Goal: Task Accomplishment & Management: Complete application form

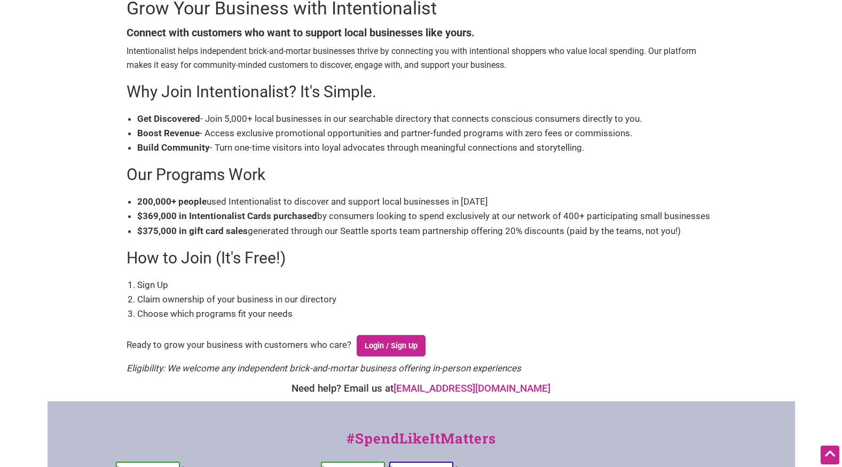
scroll to position [139, 0]
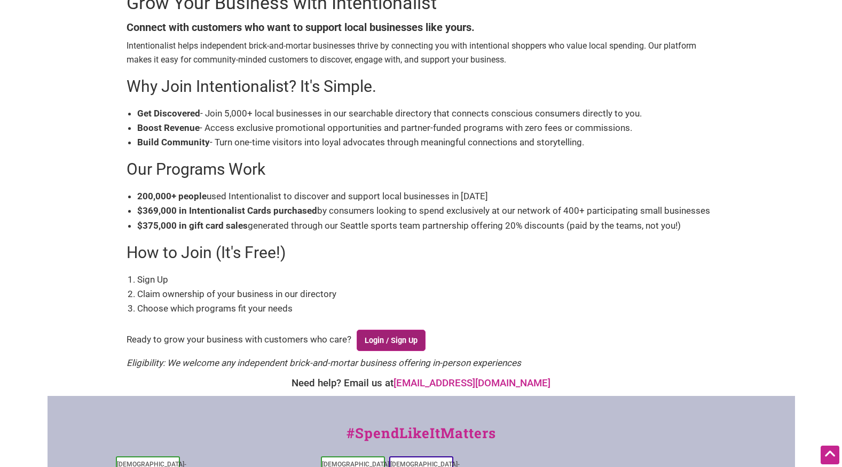
click at [407, 336] on link "Login / Sign Up" at bounding box center [391, 340] width 69 height 21
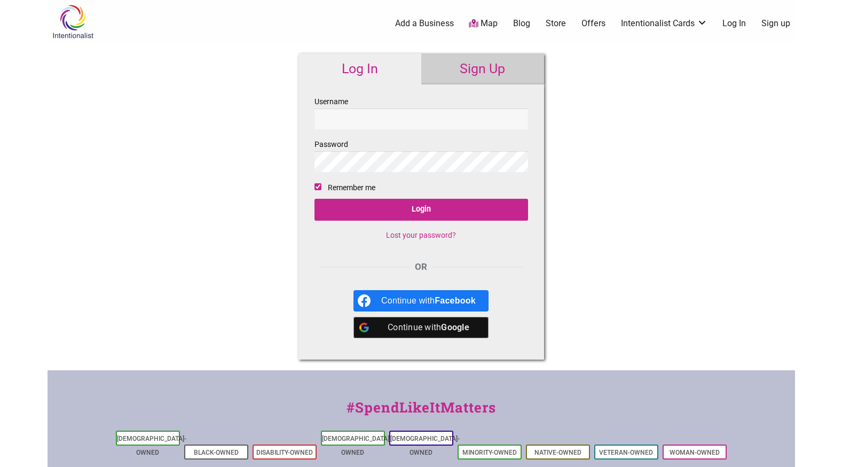
click at [410, 122] on input "Username" at bounding box center [422, 118] width 214 height 21
type input "stolarick66"
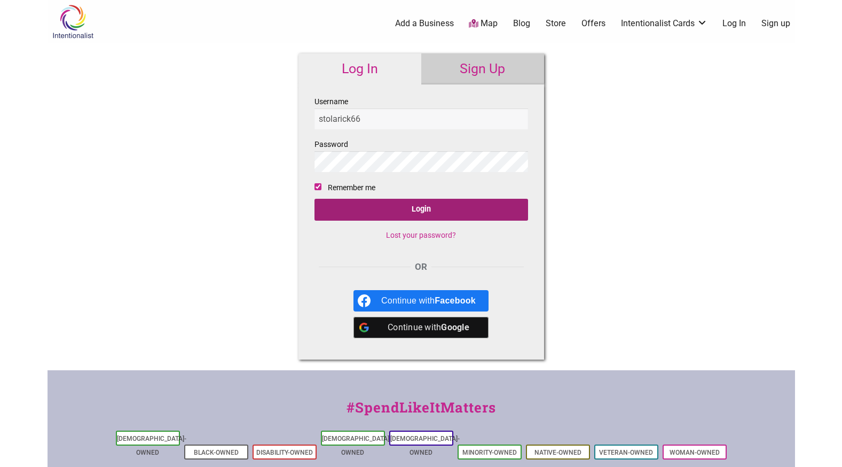
click at [433, 210] on input "Login" at bounding box center [422, 210] width 214 height 22
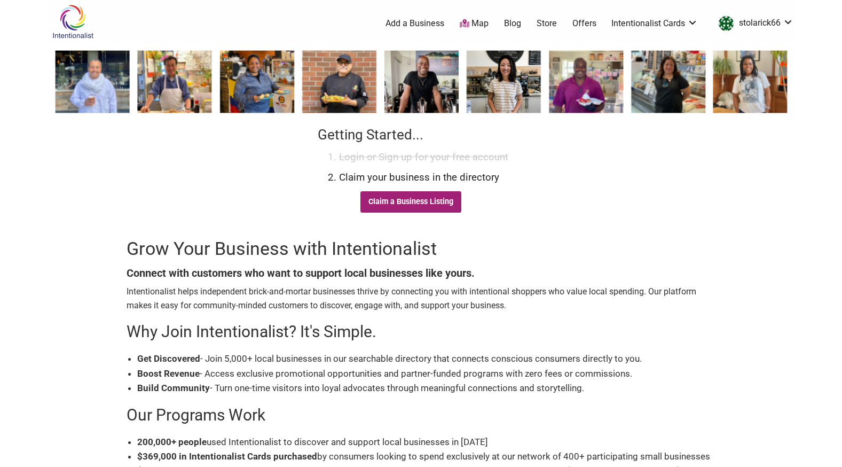
click at [419, 203] on link "Claim a Business Listing" at bounding box center [411, 201] width 101 height 21
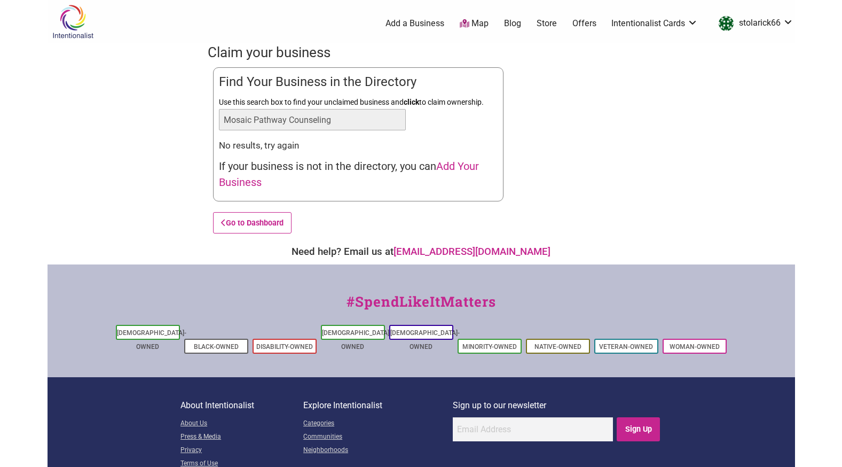
type input "Mosaic Pathway Counseling"
click at [469, 168] on span "Add Your Business" at bounding box center [349, 174] width 260 height 29
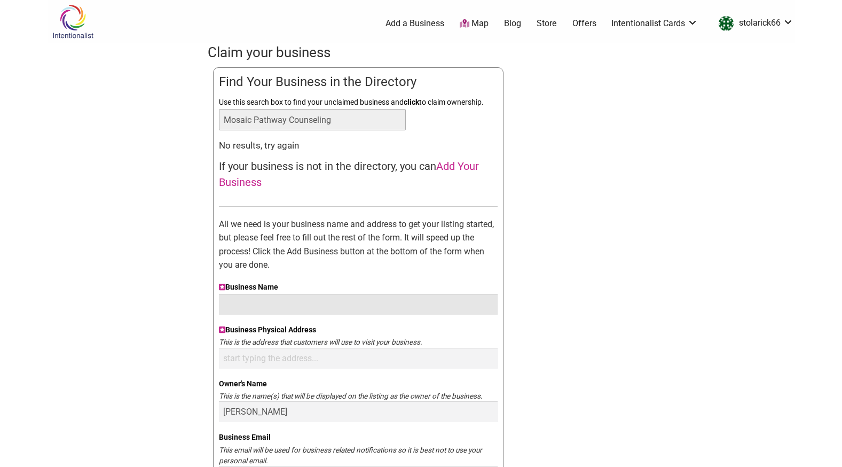
click at [373, 301] on input "Business Name" at bounding box center [358, 304] width 279 height 21
type input "Mosaic Pathway Counseling"
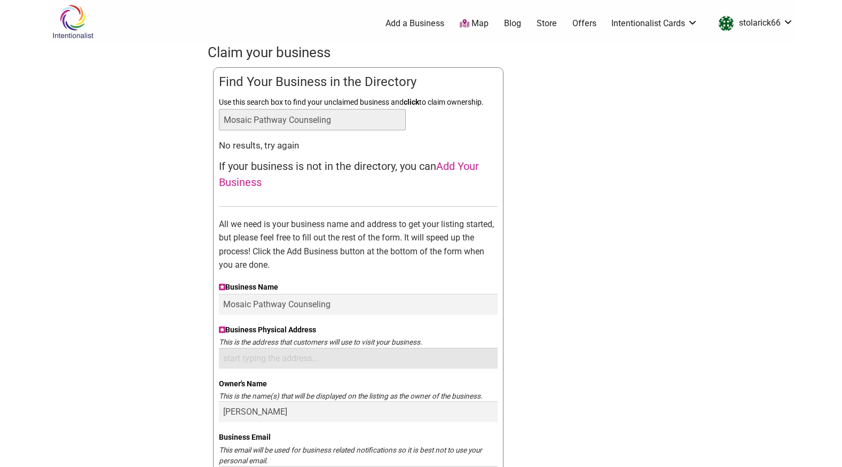
type input "1800 Nations Drive, Suite 111"
type input "8477100612"
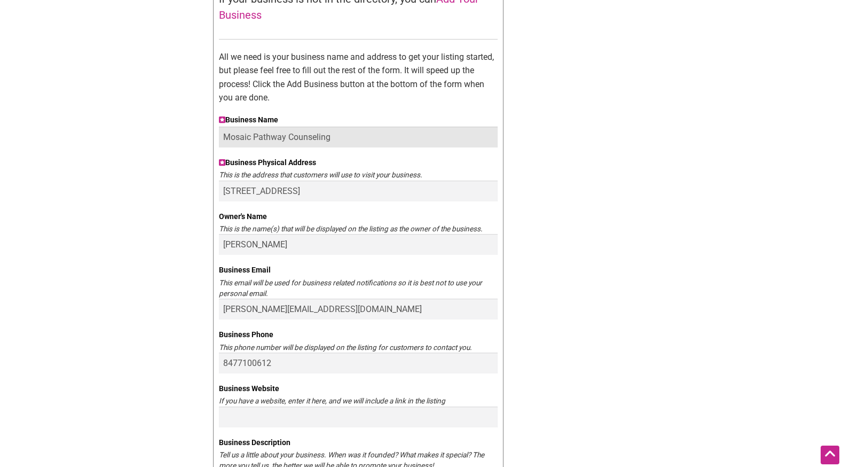
scroll to position [167, 0]
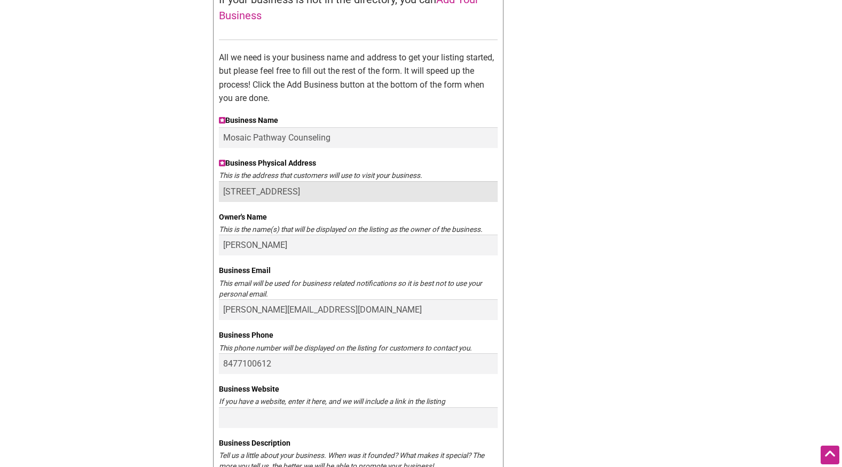
click at [337, 192] on input "1800 Nations Drive, Suite 111" at bounding box center [358, 191] width 279 height 21
type input "1800 Nations Drive, Suite 111, Gurnee, Illinois 60031"
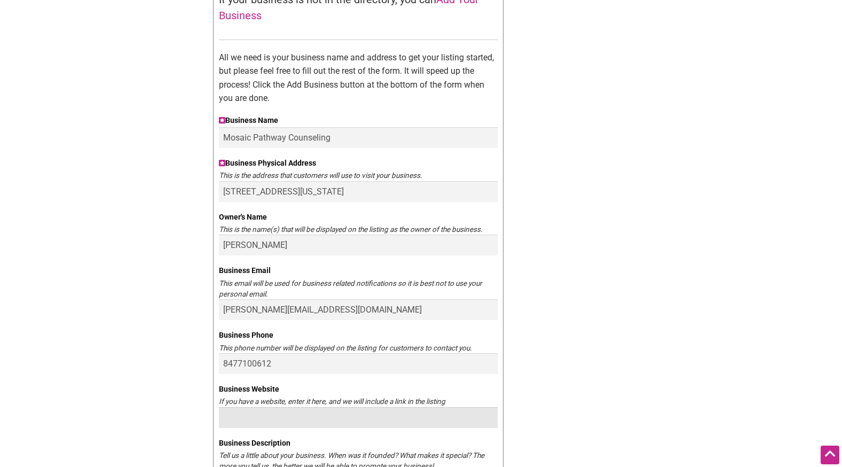
click at [356, 418] on input "Business Website" at bounding box center [358, 417] width 279 height 21
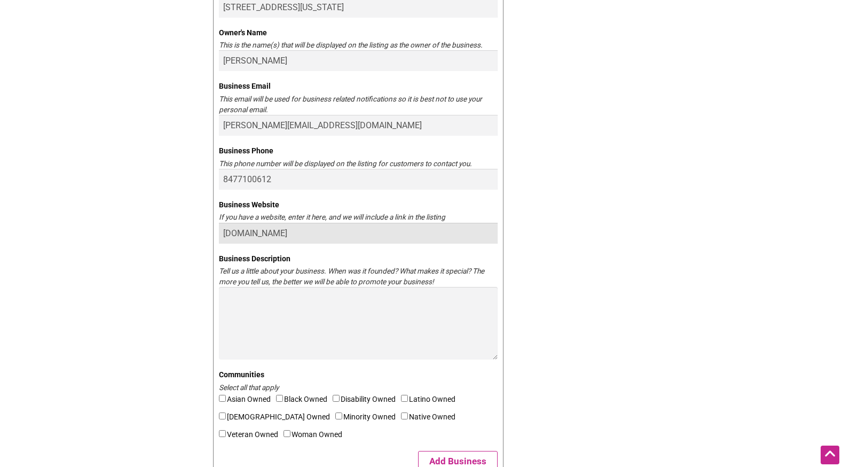
type input "www.mosaicpathwaycounseling.org"
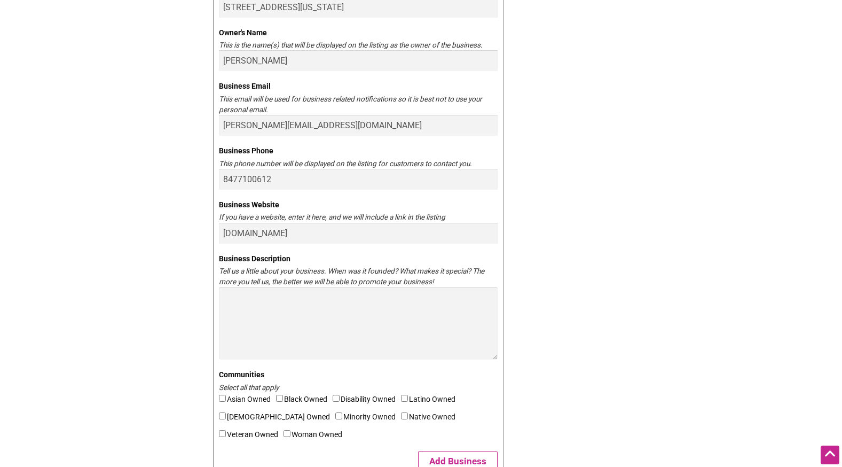
click at [591, 237] on div "Claim your business You are currently the owner of: Updating... Find Your Busin…" at bounding box center [421, 103] width 427 height 823
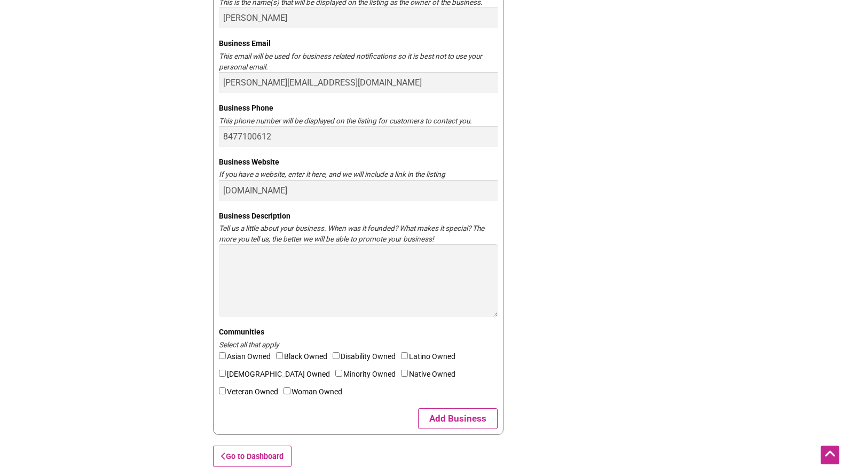
scroll to position [395, 0]
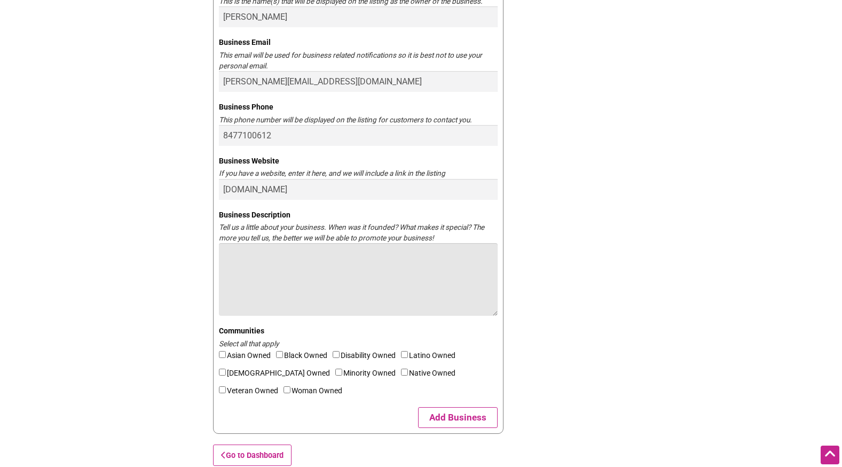
click at [325, 264] on textarea "Business Description" at bounding box center [358, 279] width 279 height 73
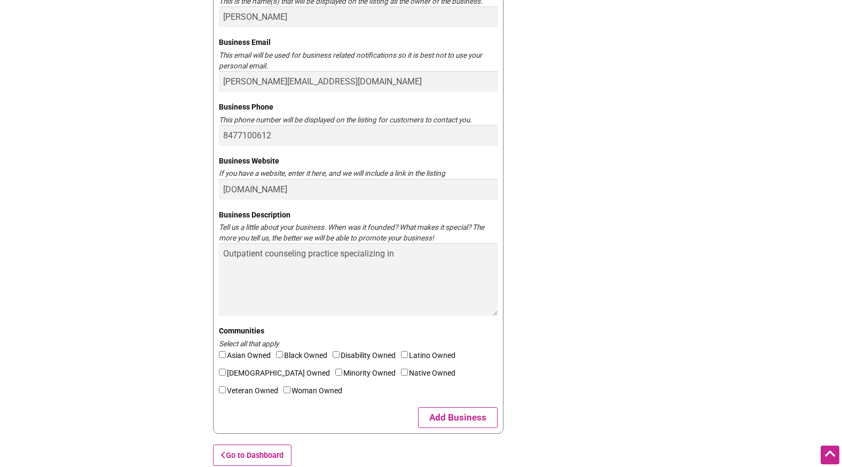
click at [561, 92] on div "Claim your business You are currently the owner of: Updating... Find Your Busin…" at bounding box center [421, 59] width 427 height 823
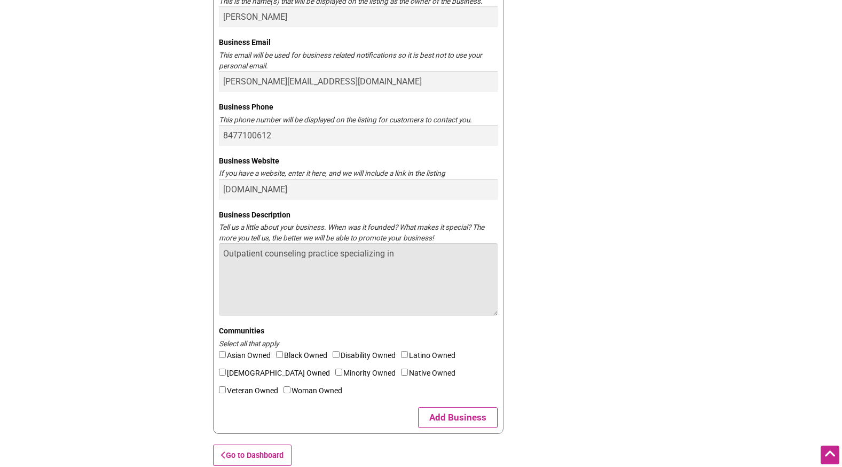
click at [421, 250] on textarea "Outpatient counseling practice specializing in" at bounding box center [358, 279] width 279 height 73
type textarea "Outpatient counseling practice specializing in trauma informed treatment."
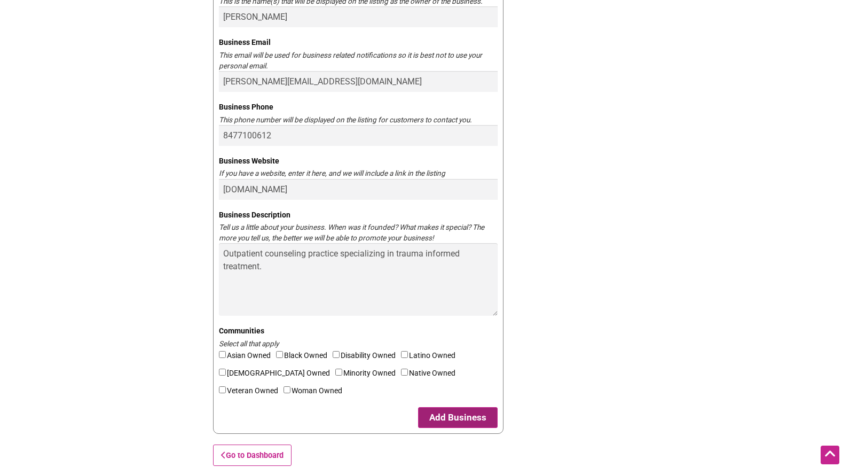
click at [456, 417] on button "Add Business" at bounding box center [458, 417] width 80 height 21
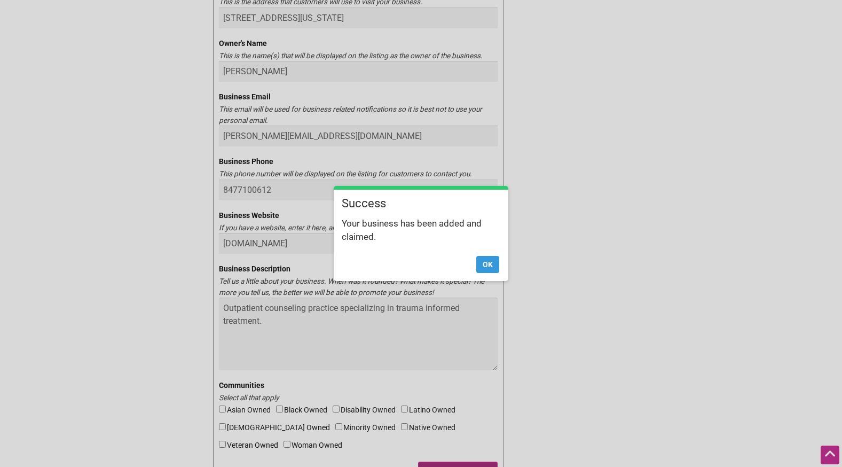
scroll to position [449, 0]
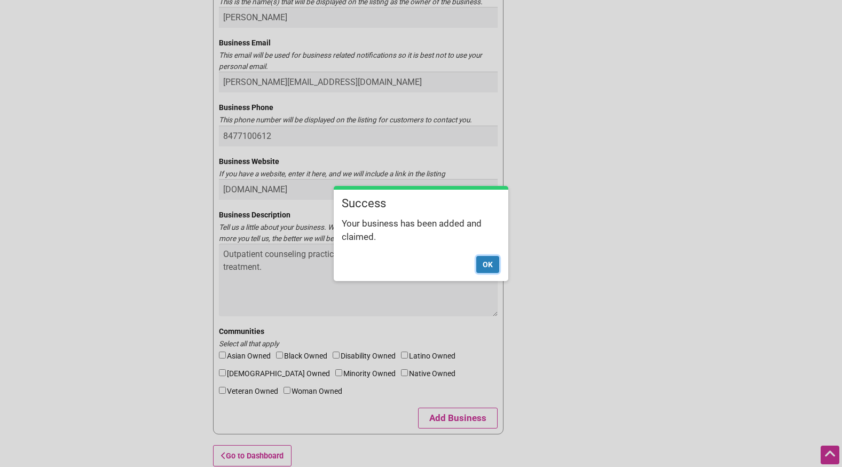
click at [487, 262] on button "Ok" at bounding box center [487, 264] width 23 height 17
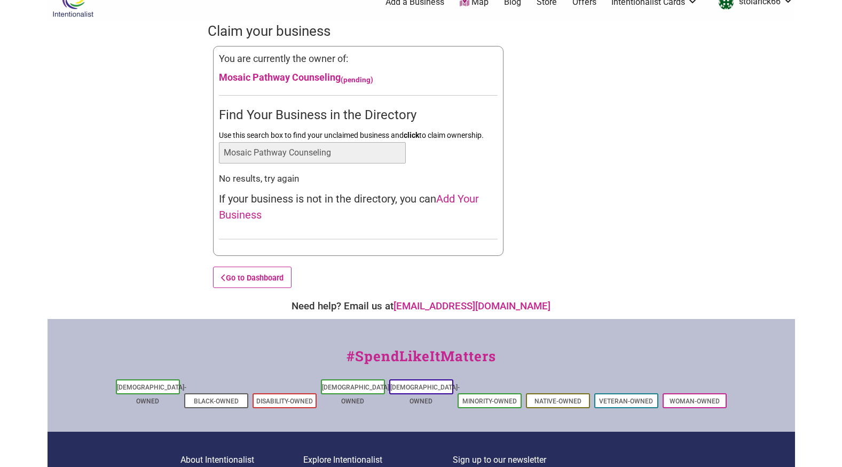
scroll to position [0, 0]
